Goal: Learn about a topic

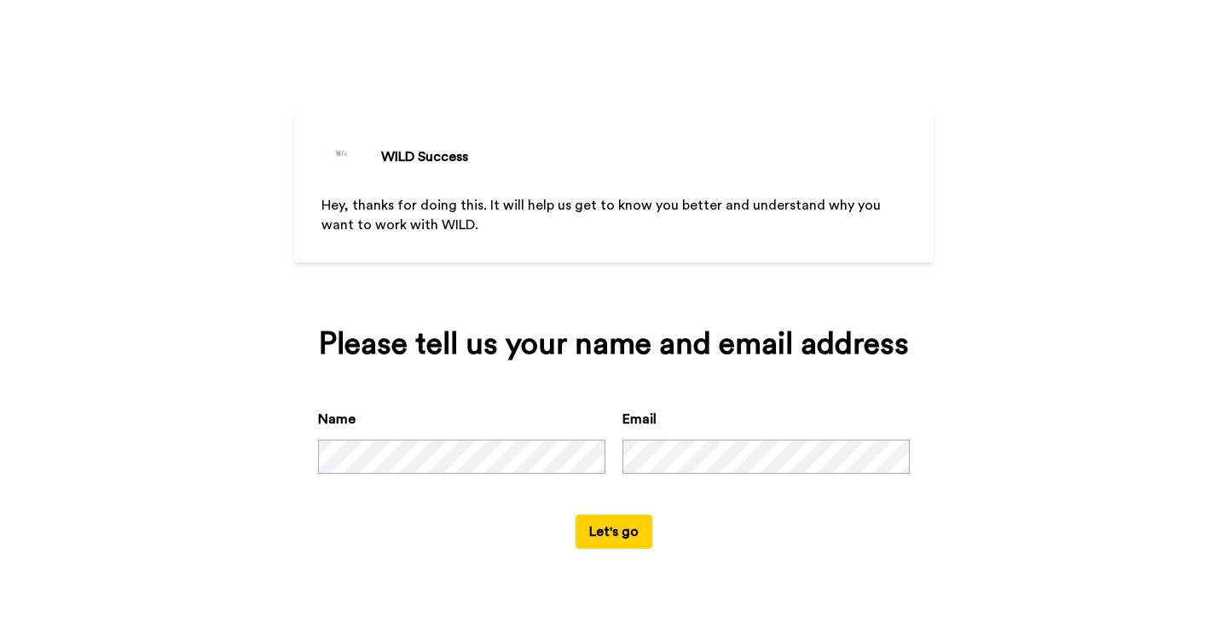
scroll to position [7, 0]
click at [629, 549] on button "Let's go" at bounding box center [613, 532] width 77 height 34
